Goal: Information Seeking & Learning: Learn about a topic

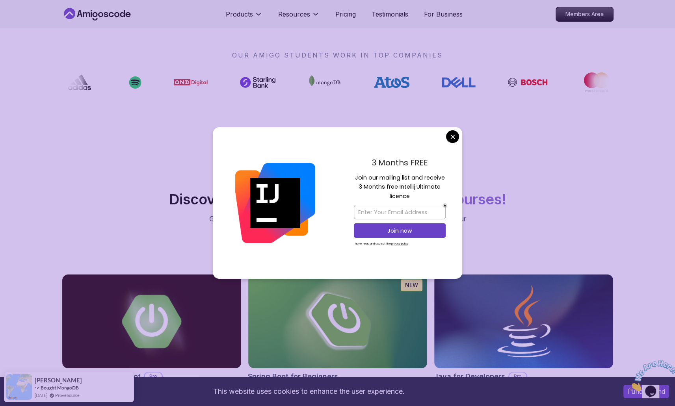
scroll to position [603, 0]
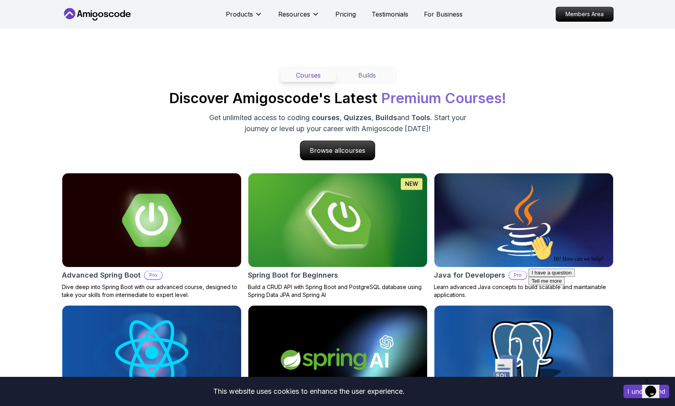
scroll to position [710, 0]
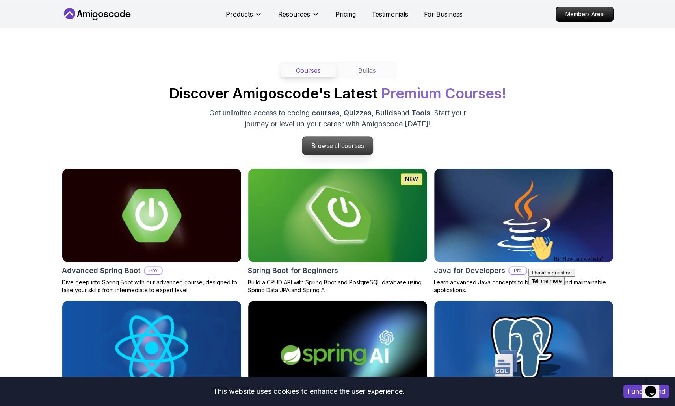
click at [329, 147] on p "Browse all courses" at bounding box center [337, 146] width 71 height 18
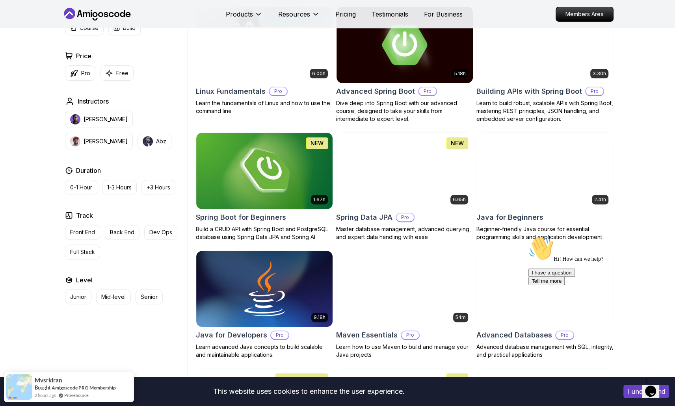
scroll to position [247, 0]
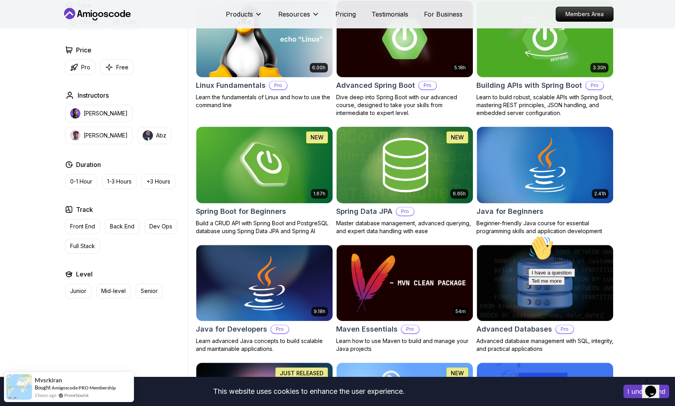
click at [414, 179] on img at bounding box center [404, 165] width 143 height 80
